Goal: Transaction & Acquisition: Download file/media

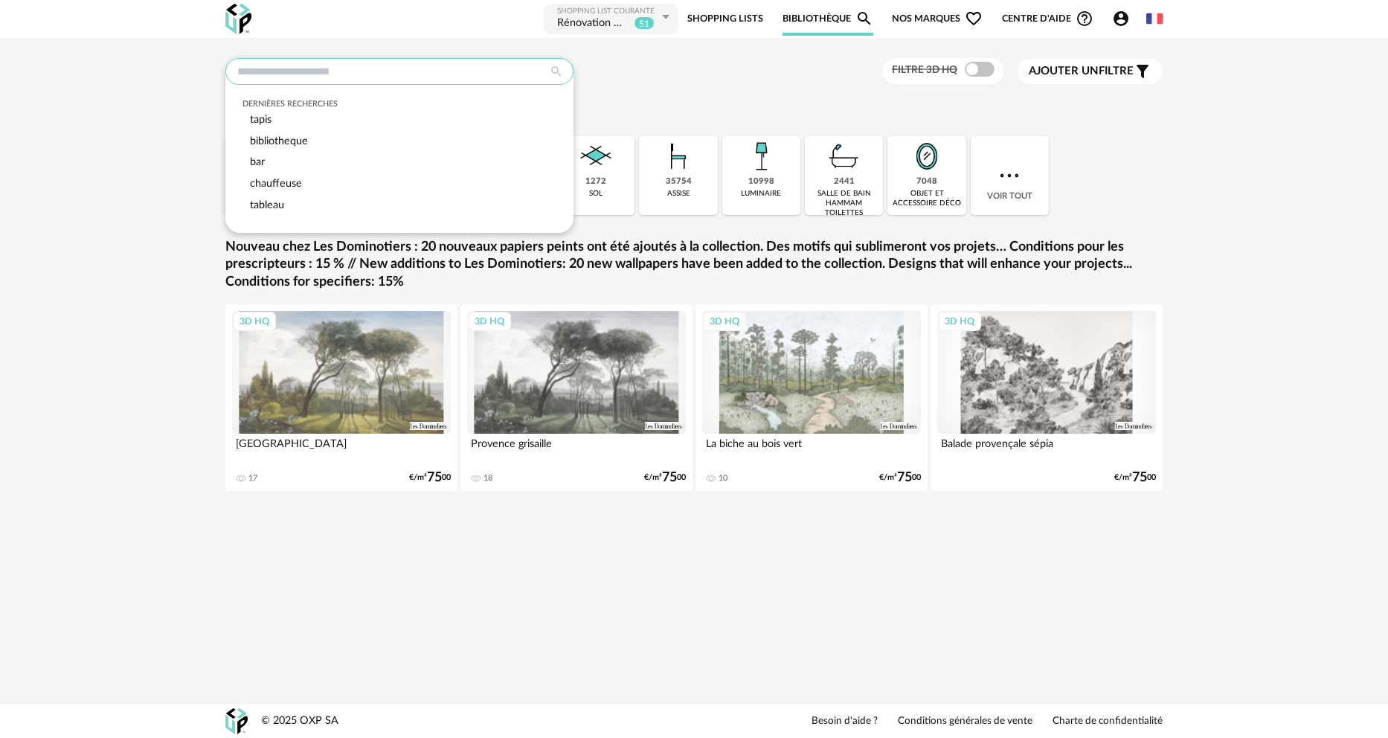
click at [361, 71] on input "text" at bounding box center [399, 71] width 348 height 27
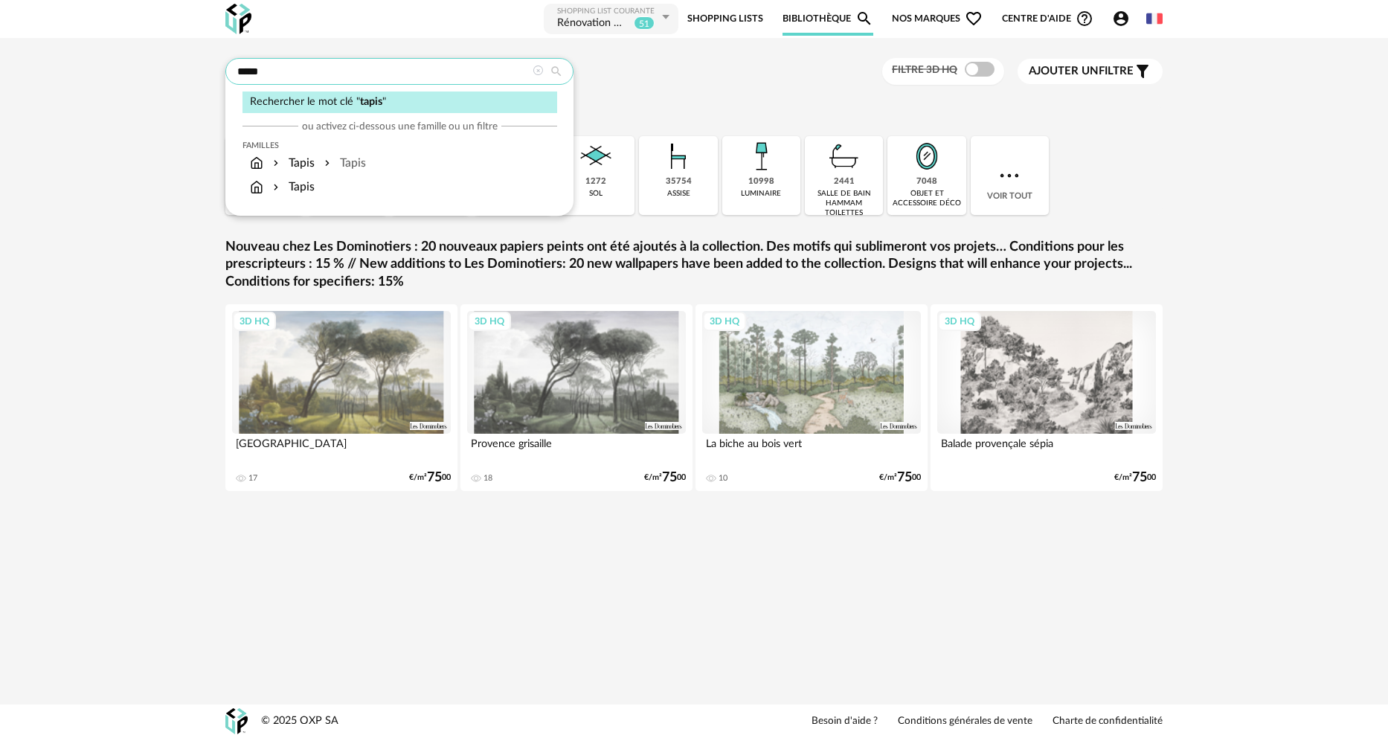
type input "*****"
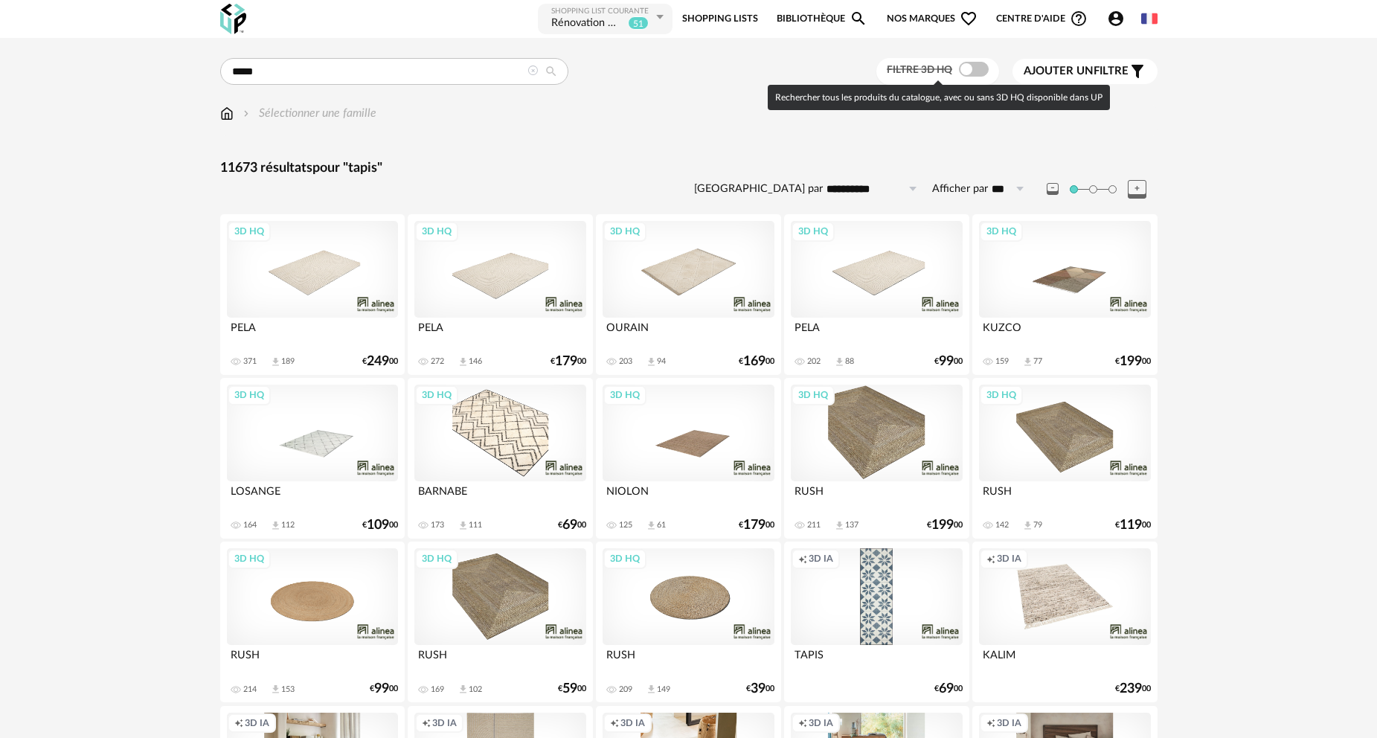
click at [976, 71] on span at bounding box center [974, 69] width 30 height 15
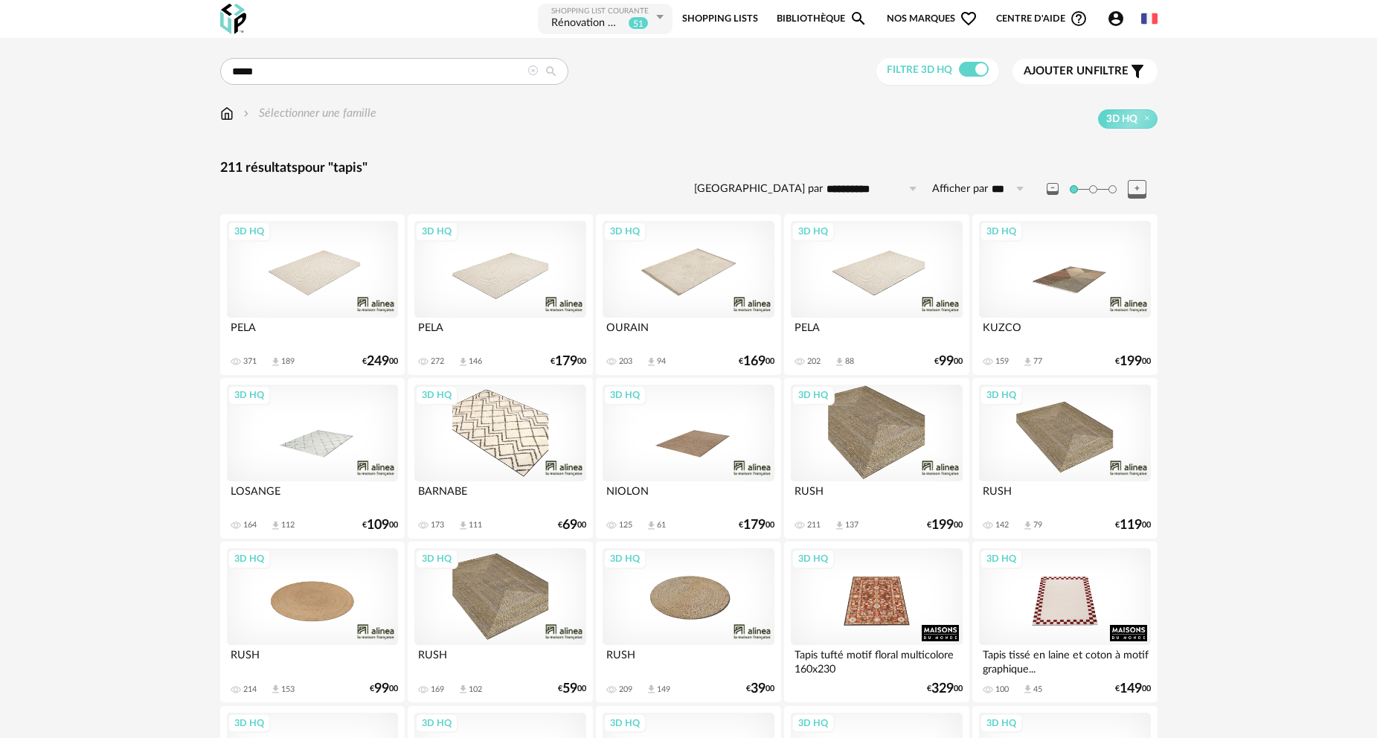
click at [896, 279] on div "3D HQ" at bounding box center [876, 269] width 171 height 97
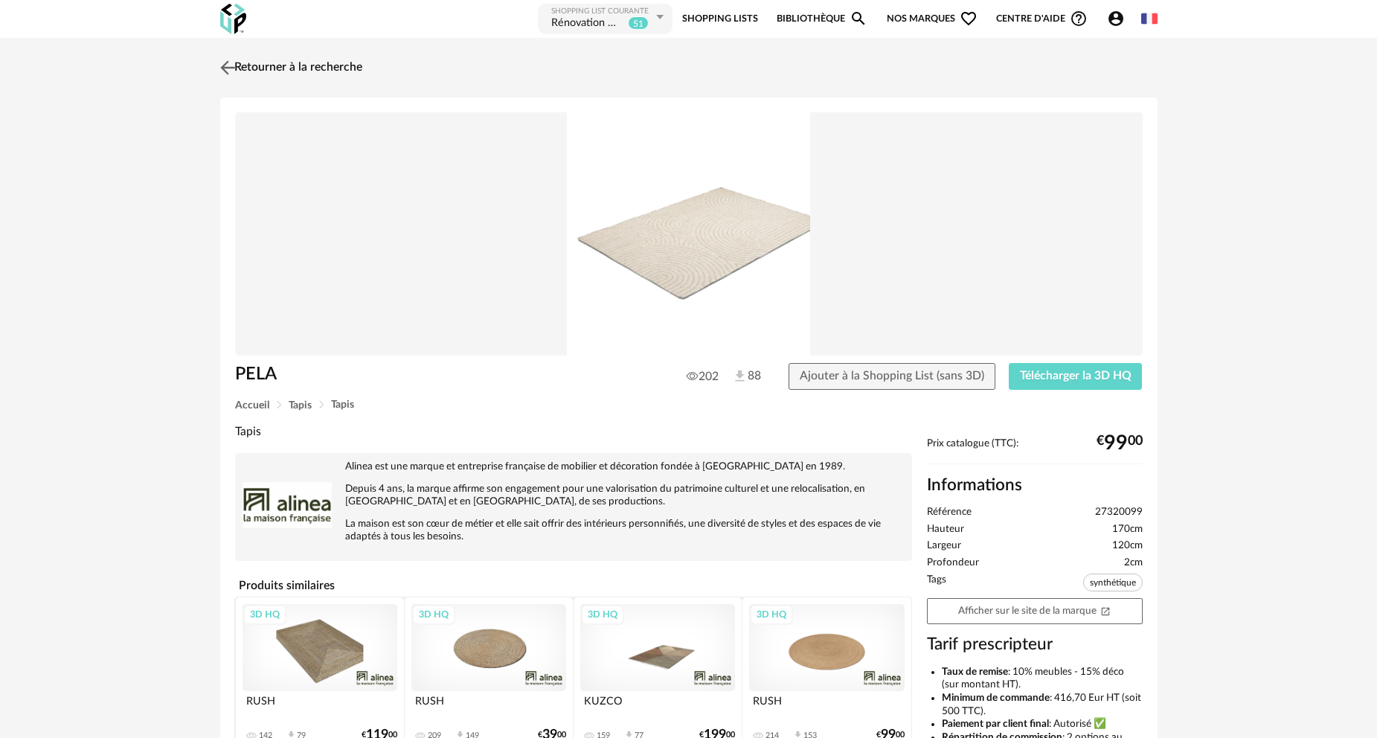
click at [293, 68] on link "Retourner à la recherche" at bounding box center [289, 67] width 146 height 33
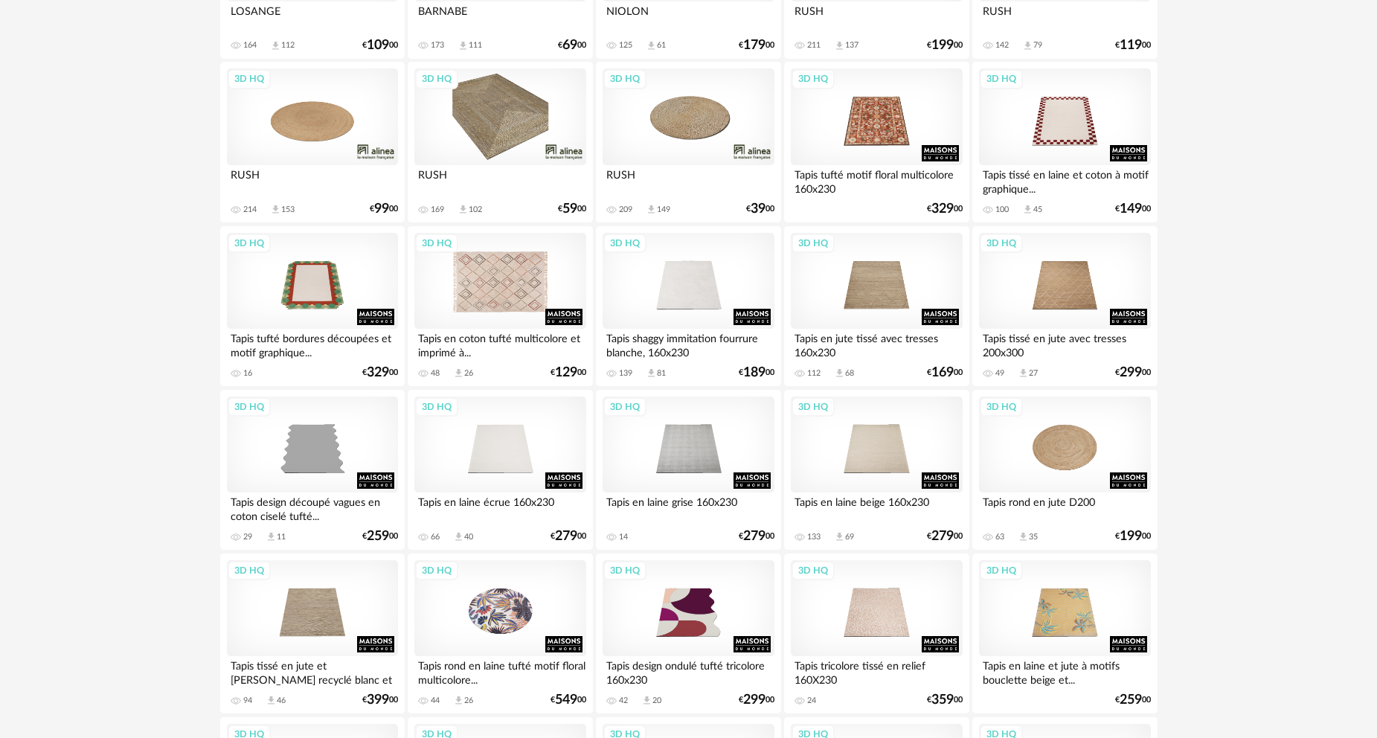
scroll to position [521, 0]
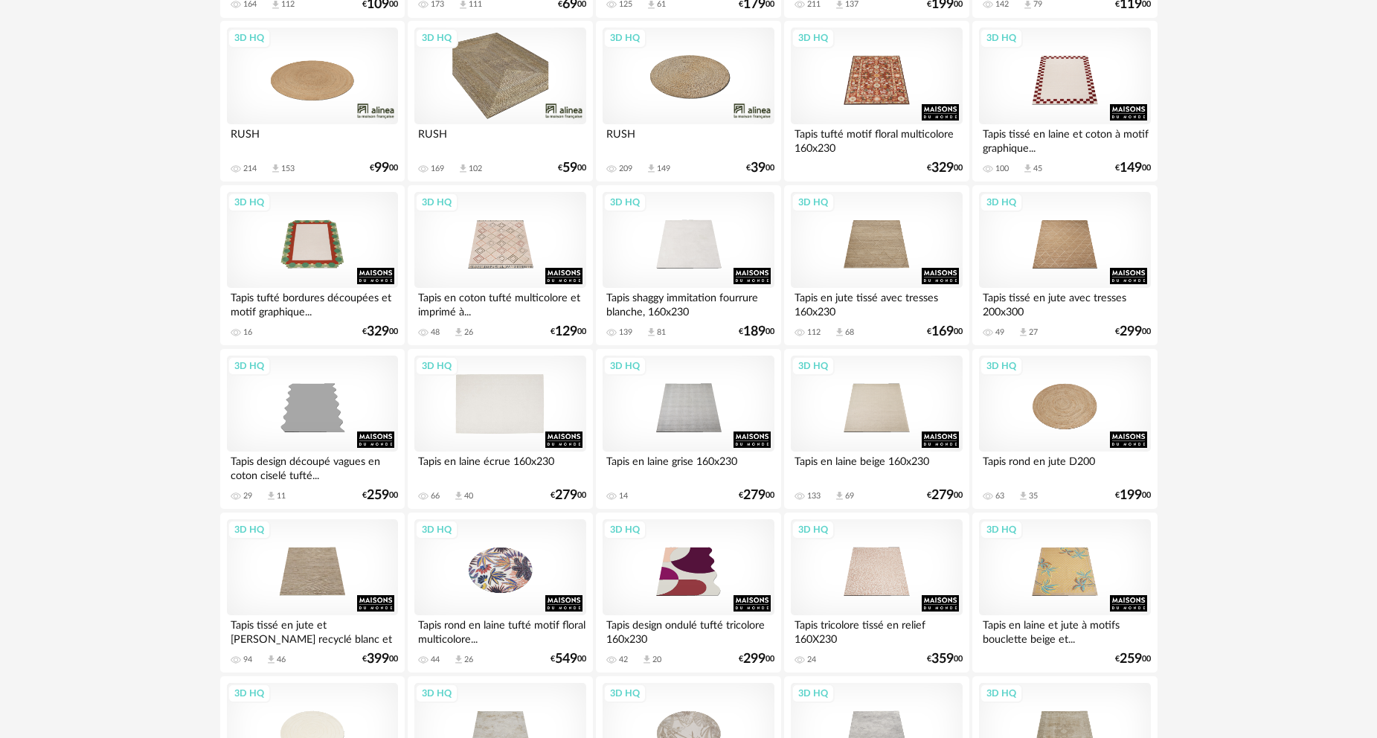
click at [524, 403] on div "3D HQ" at bounding box center [499, 404] width 171 height 97
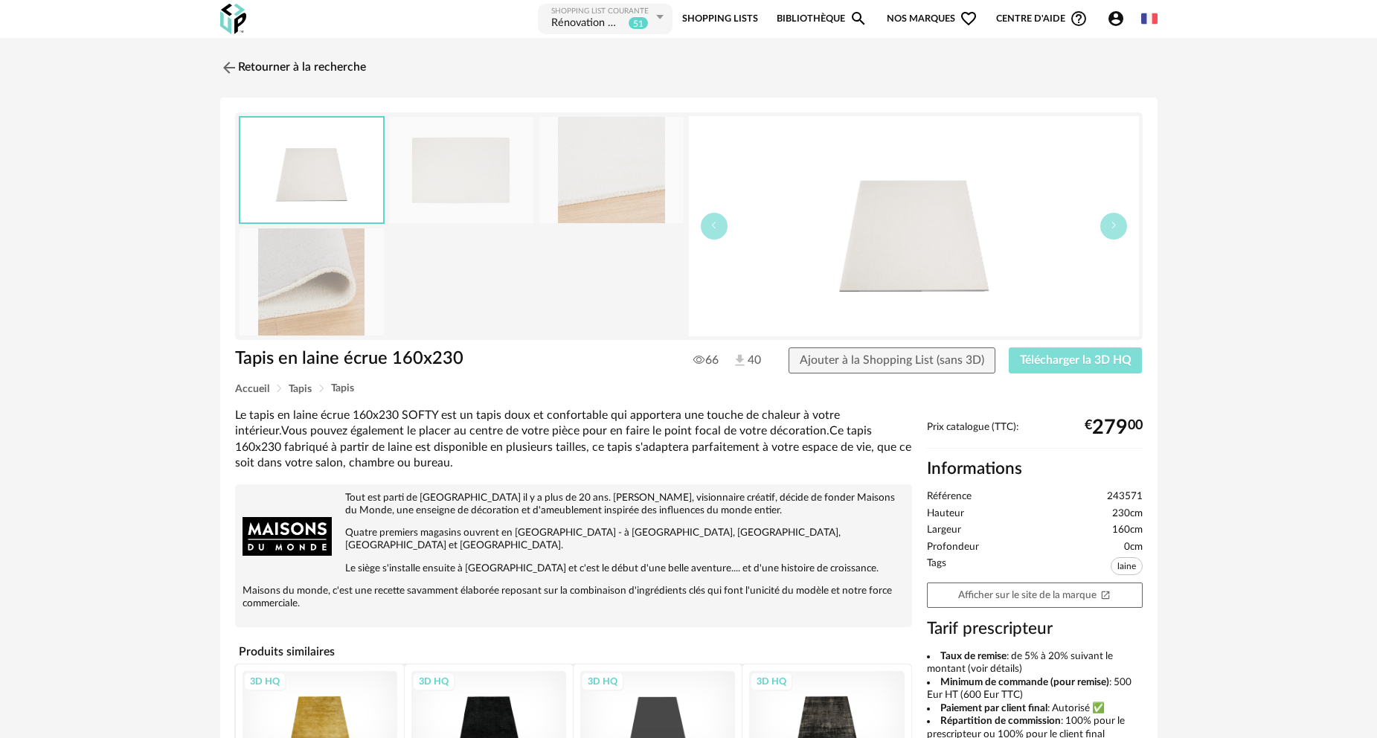
click at [1061, 363] on span "Télécharger la 3D HQ" at bounding box center [1076, 360] width 112 height 12
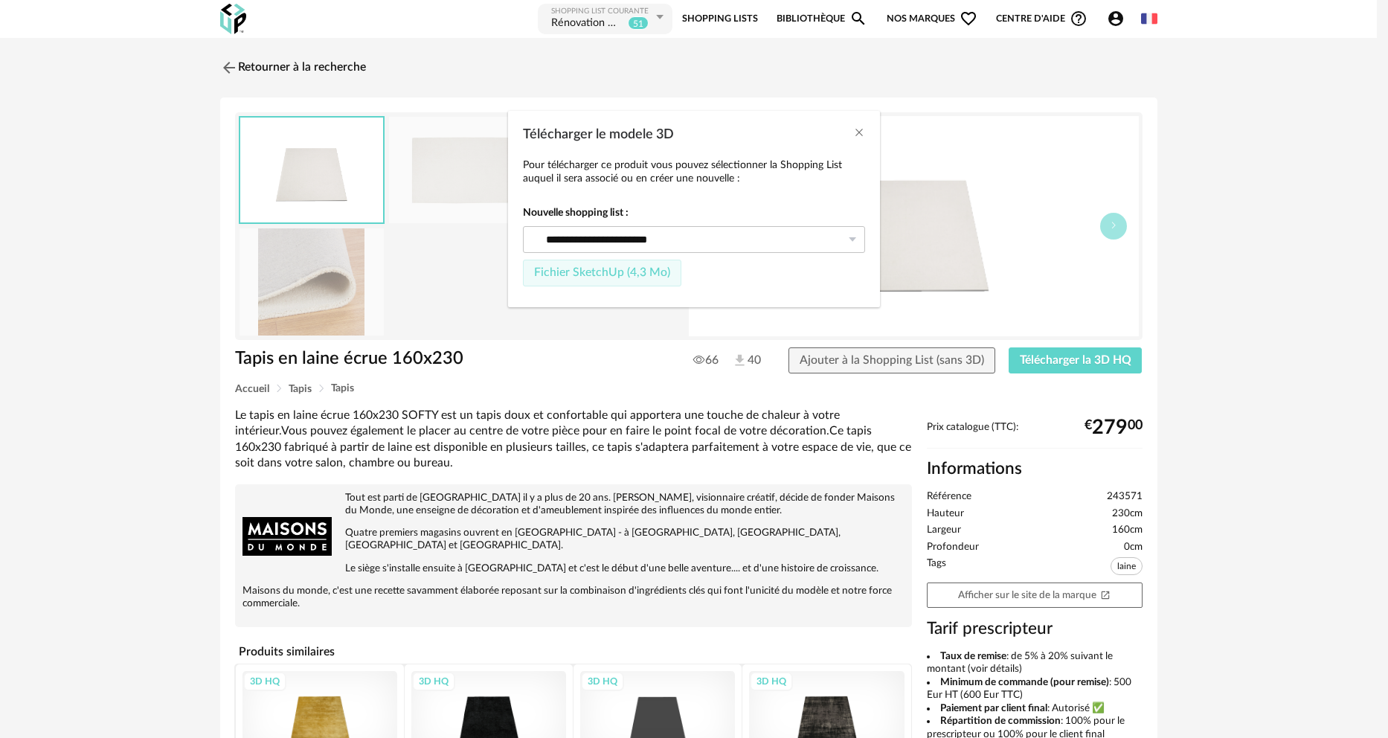
click at [620, 269] on span "Fichier SketchUp (4,3 Mo)" at bounding box center [602, 272] width 136 height 12
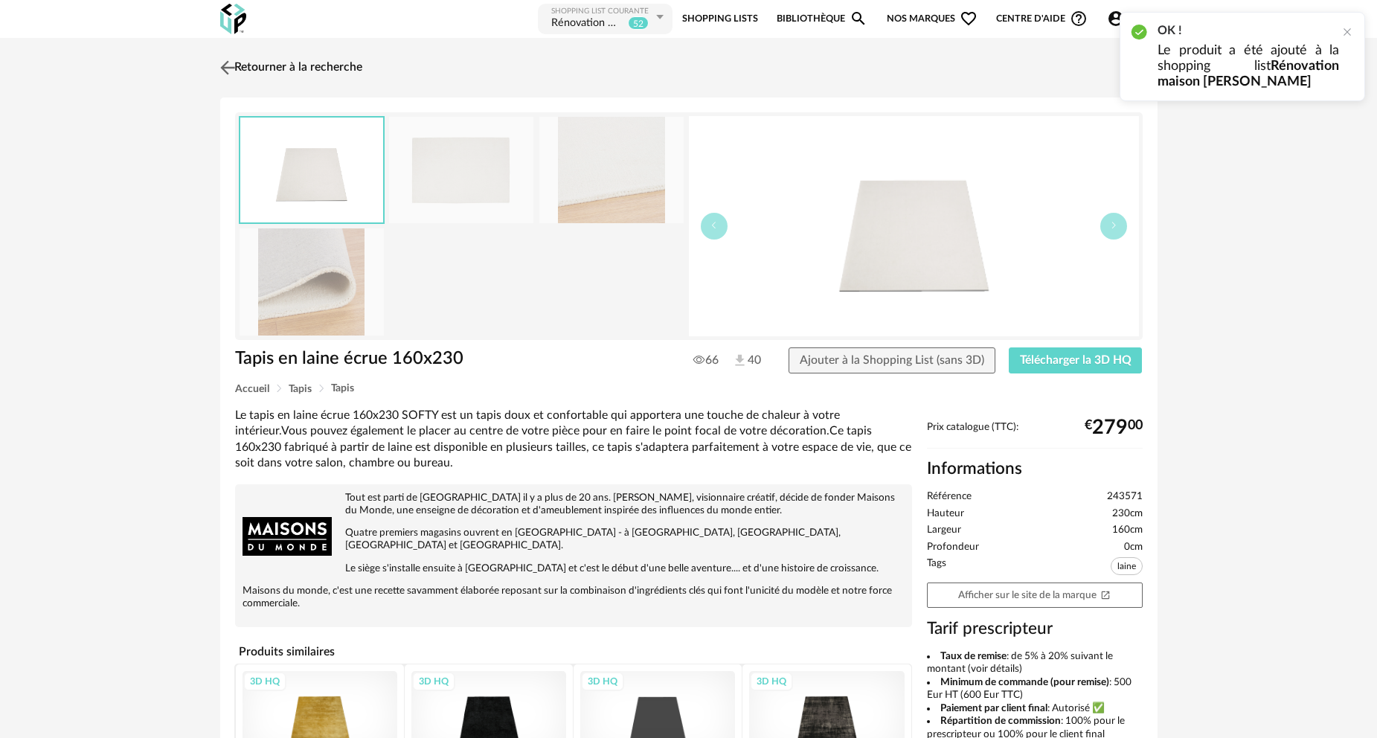
click at [274, 64] on link "Retourner à la recherche" at bounding box center [289, 67] width 146 height 33
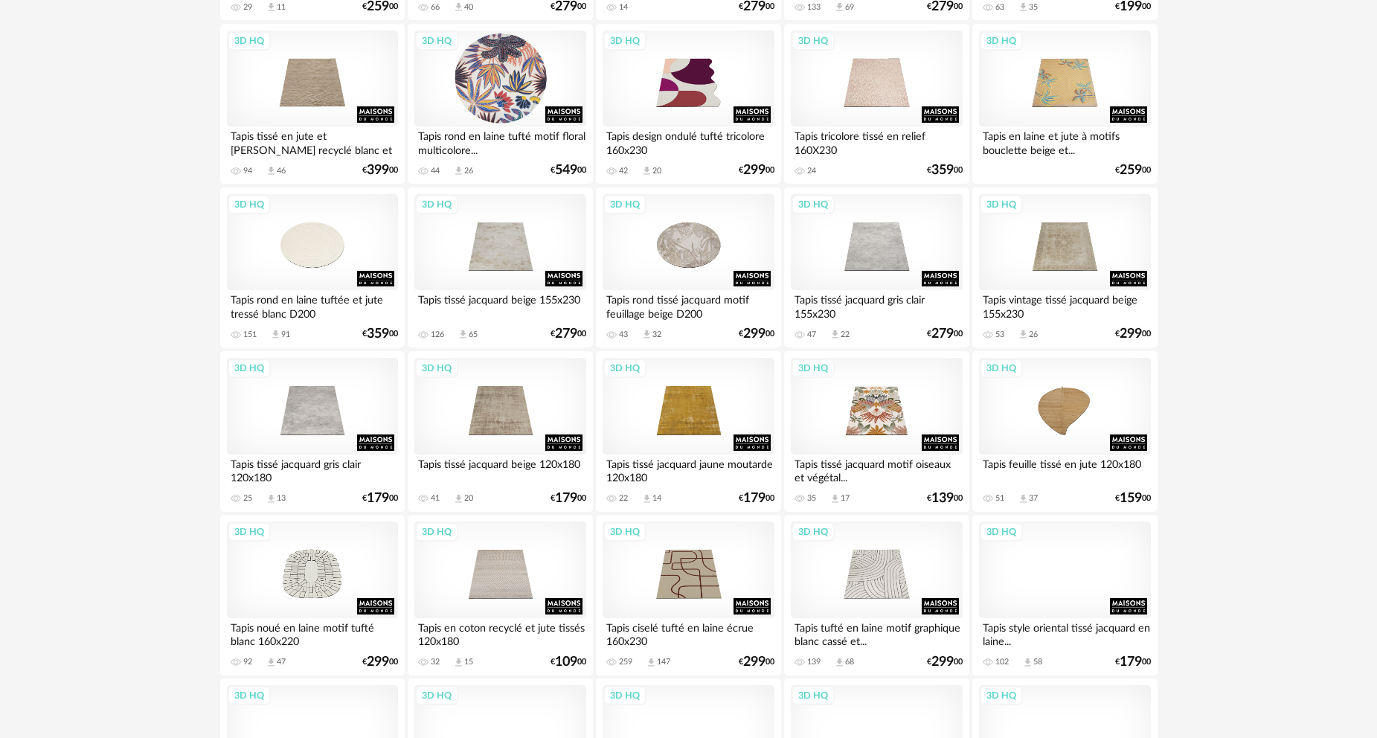
scroll to position [893, 0]
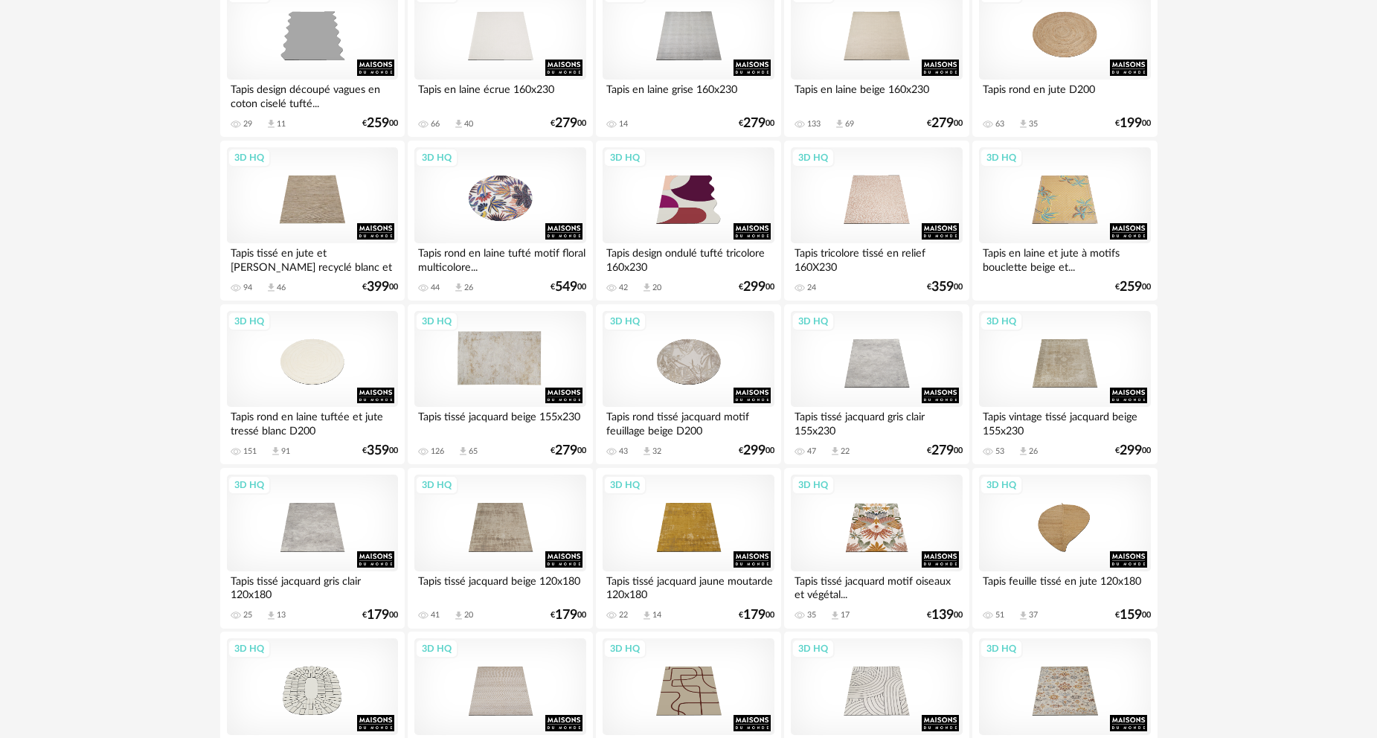
click at [511, 370] on div "3D HQ" at bounding box center [499, 359] width 171 height 97
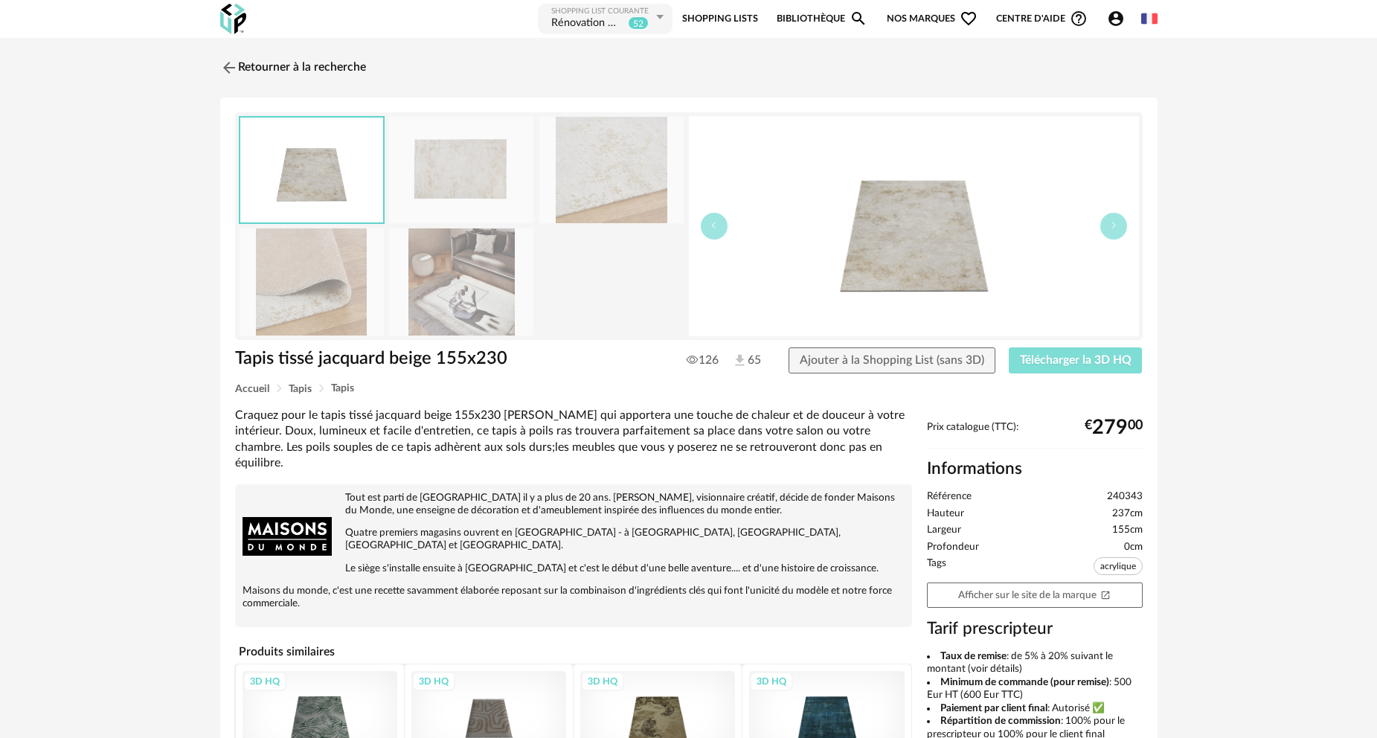
click at [1055, 359] on span "Télécharger la 3D HQ" at bounding box center [1076, 360] width 112 height 12
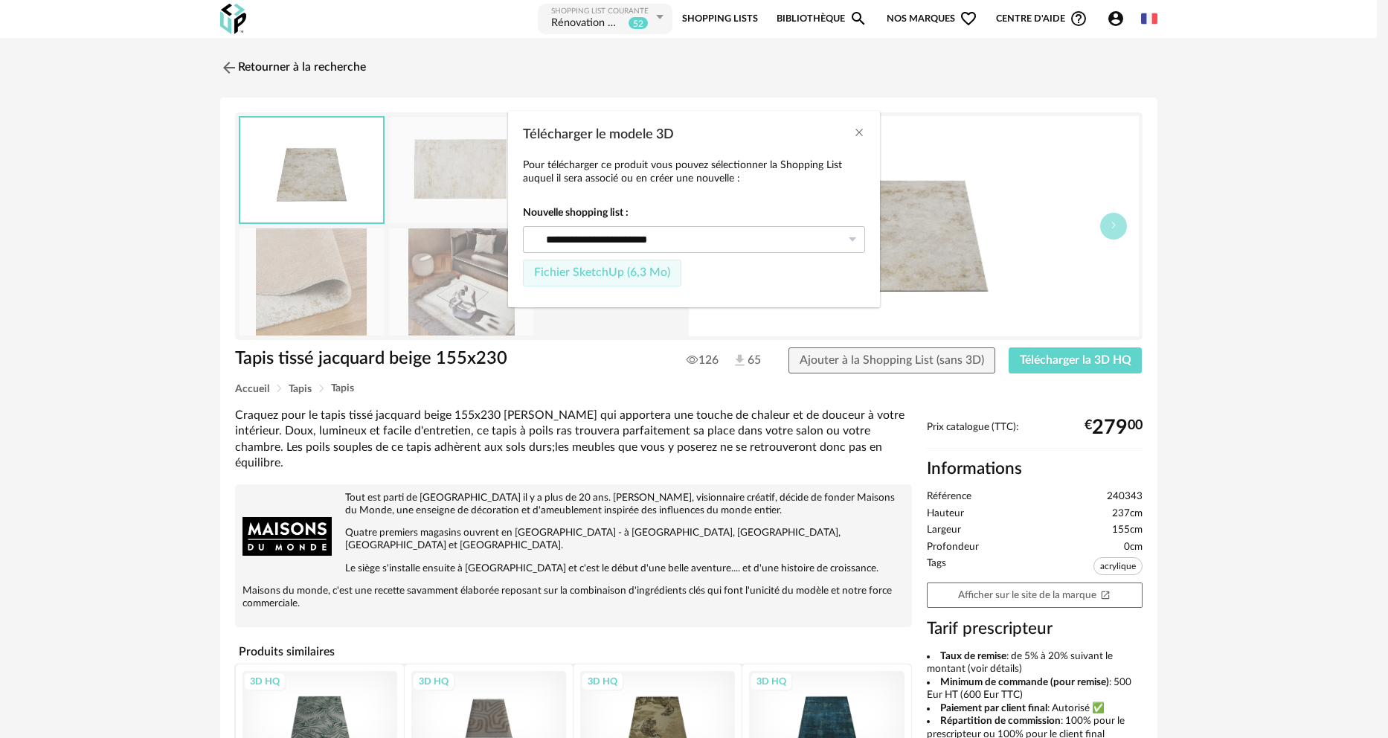
click at [640, 275] on span "Fichier SketchUp (6,3 Mo)" at bounding box center [602, 272] width 136 height 12
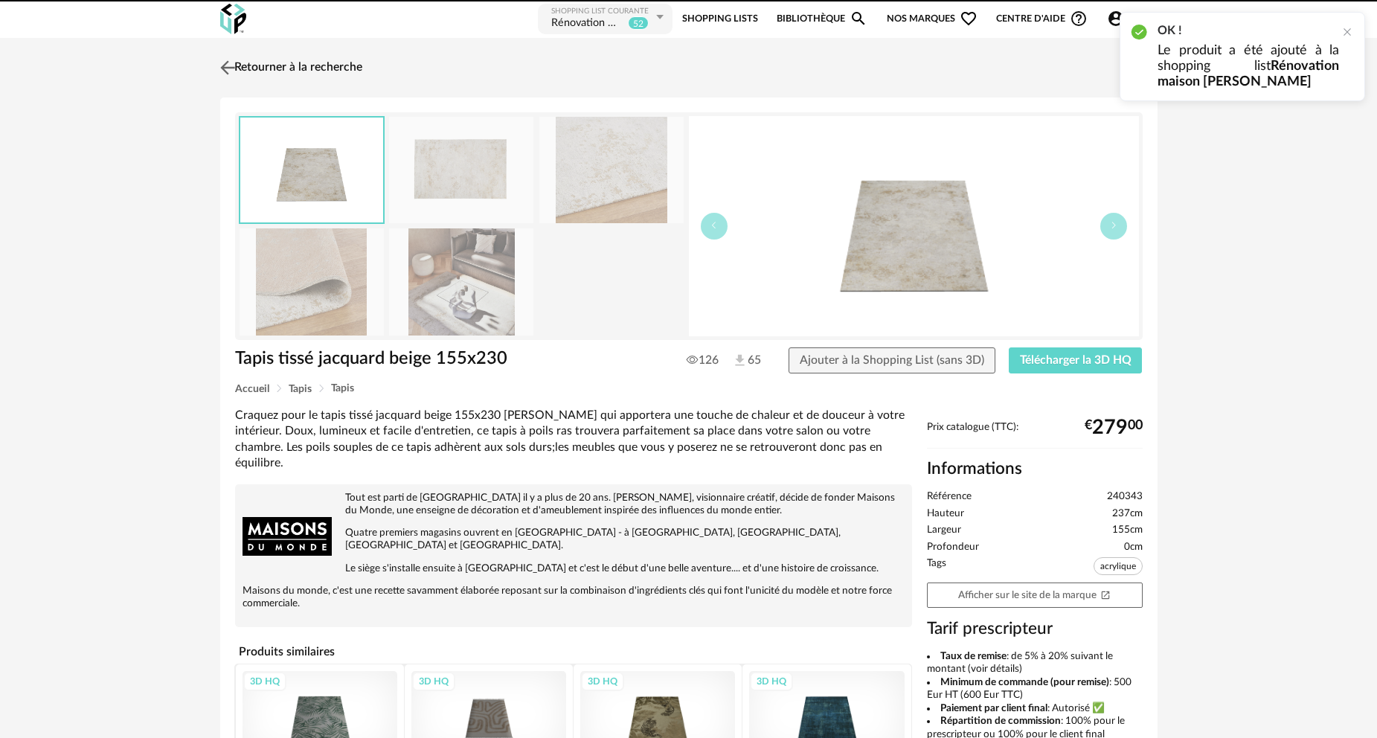
click at [303, 68] on link "Retourner à la recherche" at bounding box center [289, 67] width 146 height 33
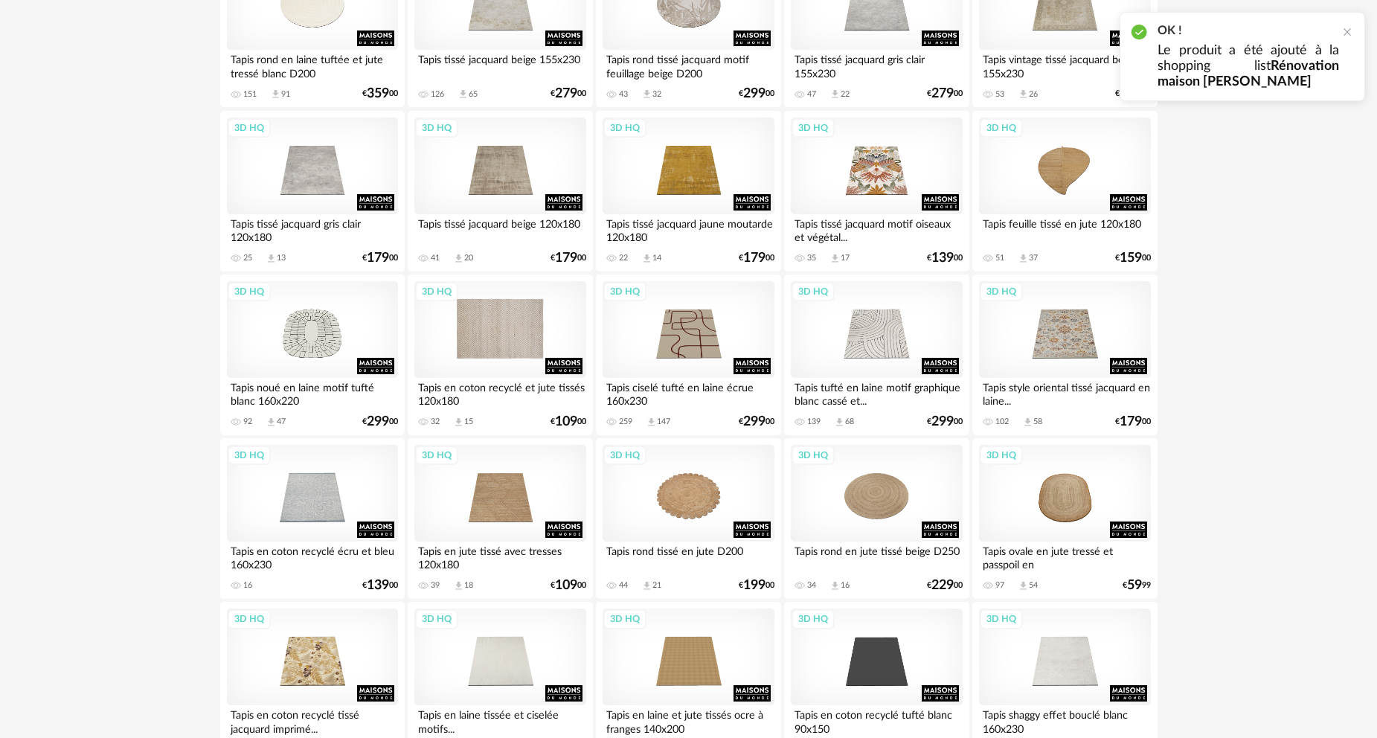
scroll to position [1339, 0]
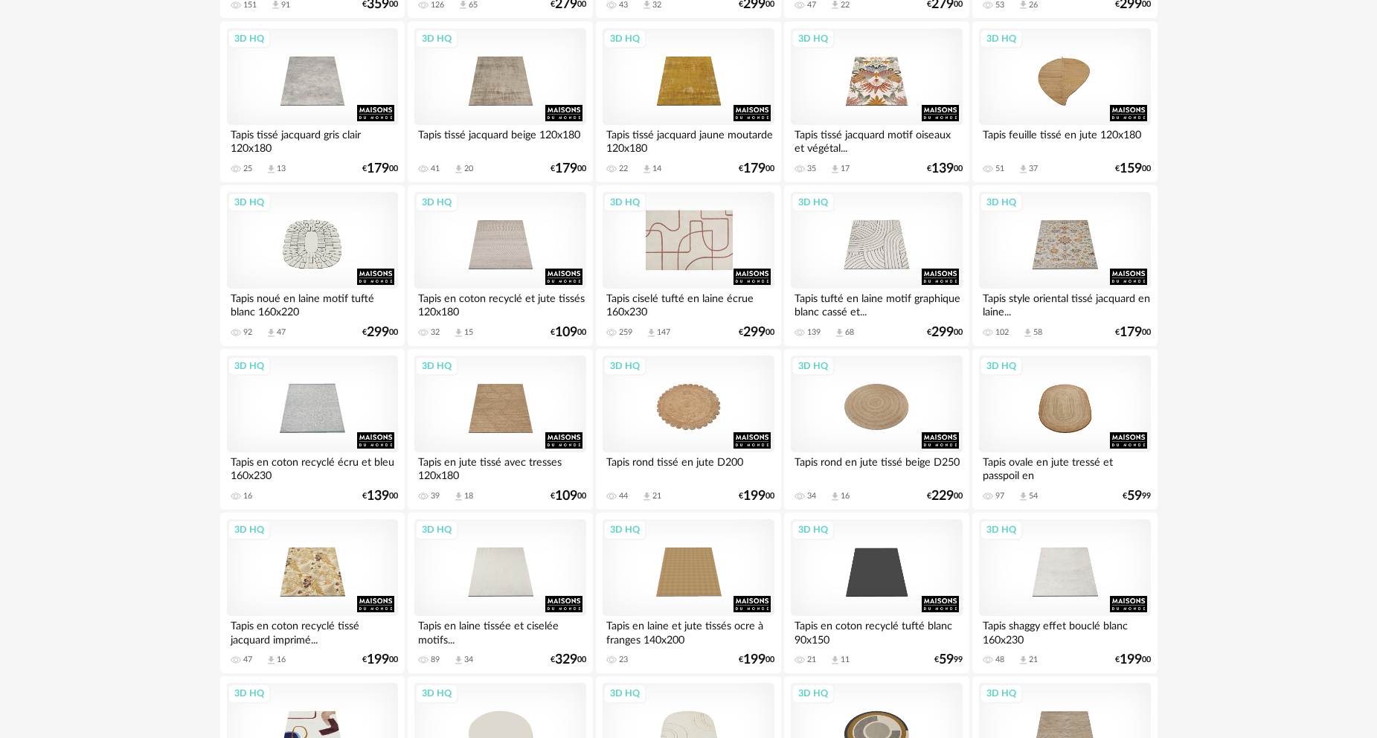
click at [705, 250] on div "3D HQ" at bounding box center [687, 240] width 171 height 97
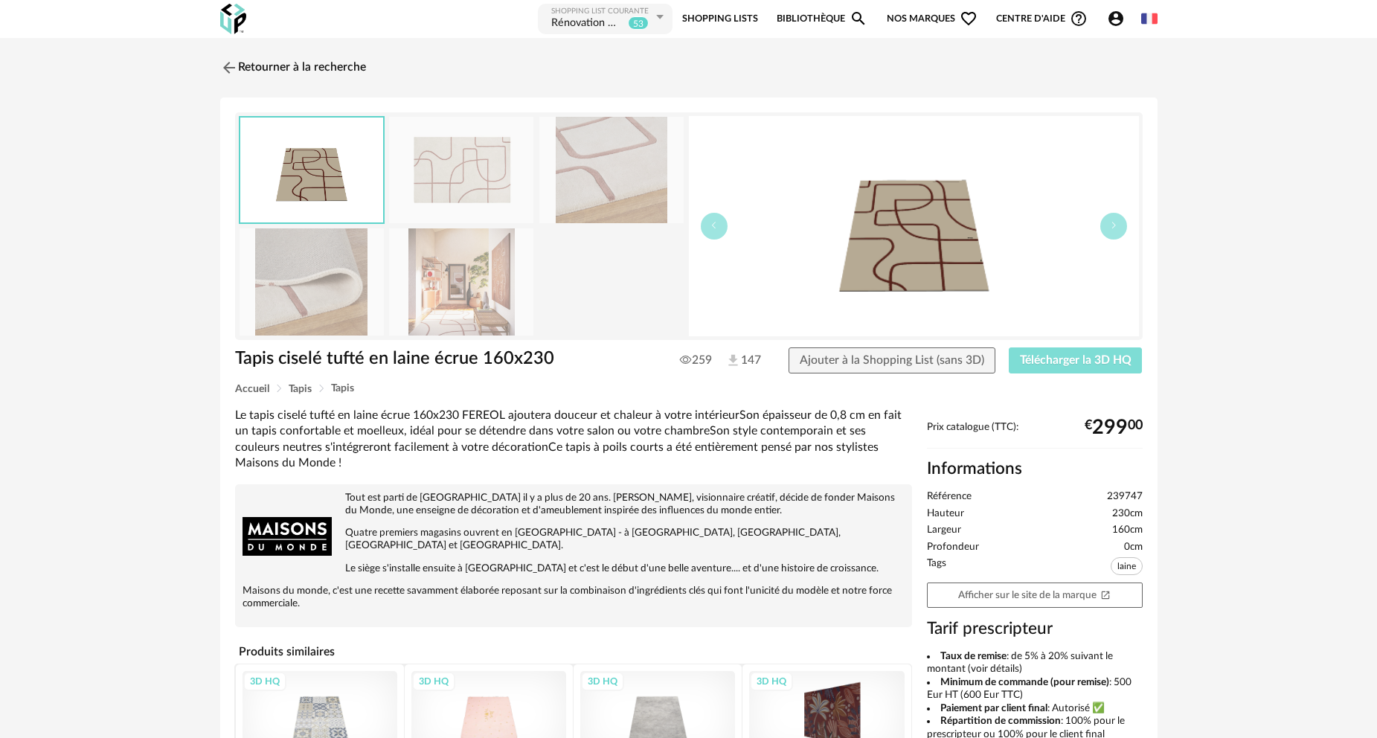
click at [1075, 359] on span "Télécharger la 3D HQ" at bounding box center [1076, 360] width 112 height 12
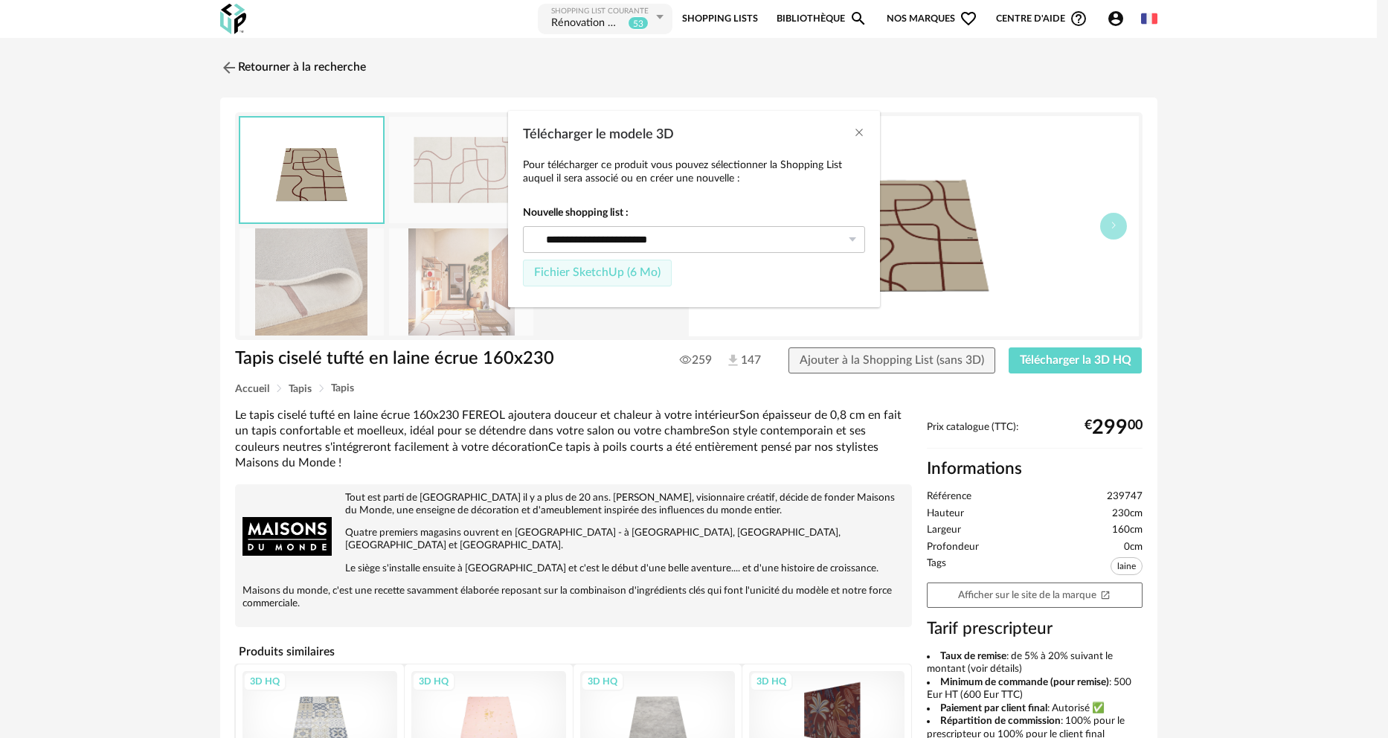
click at [643, 280] on button "Fichier SketchUp (6 Mo)" at bounding box center [597, 273] width 149 height 27
